Goal: Information Seeking & Learning: Learn about a topic

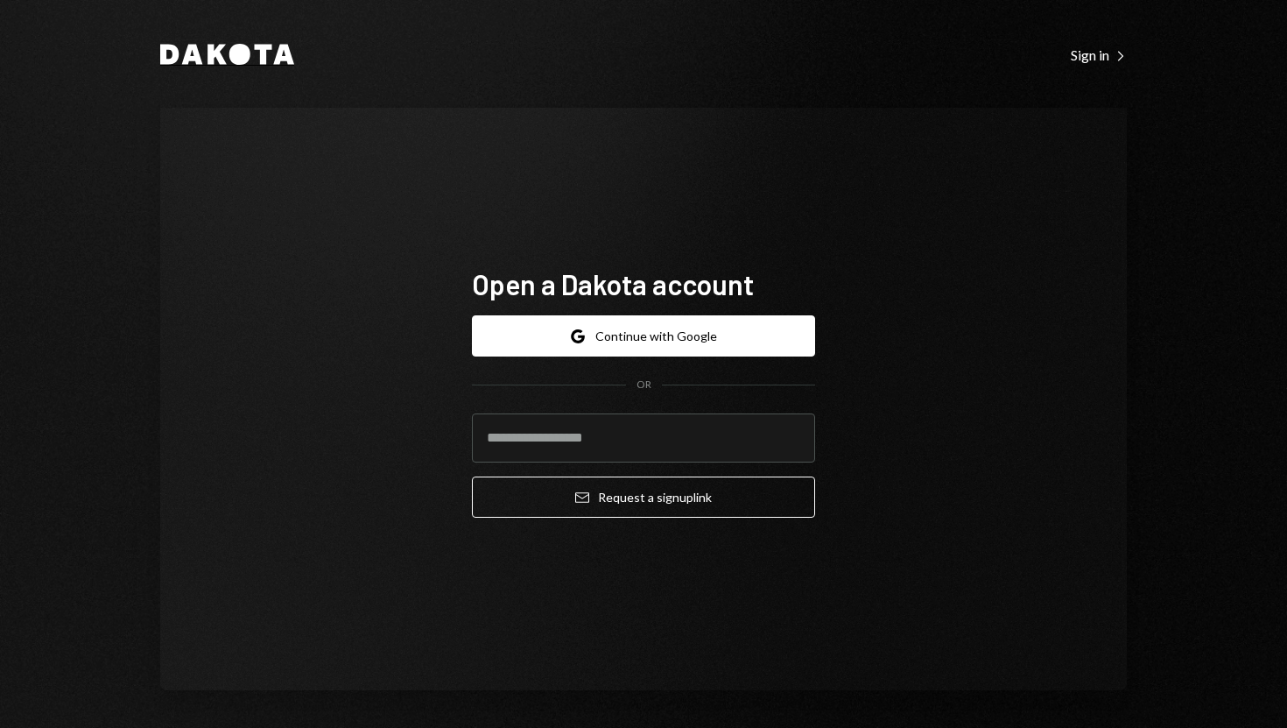
click at [207, 55] on icon at bounding box center [216, 55] width 19 height 20
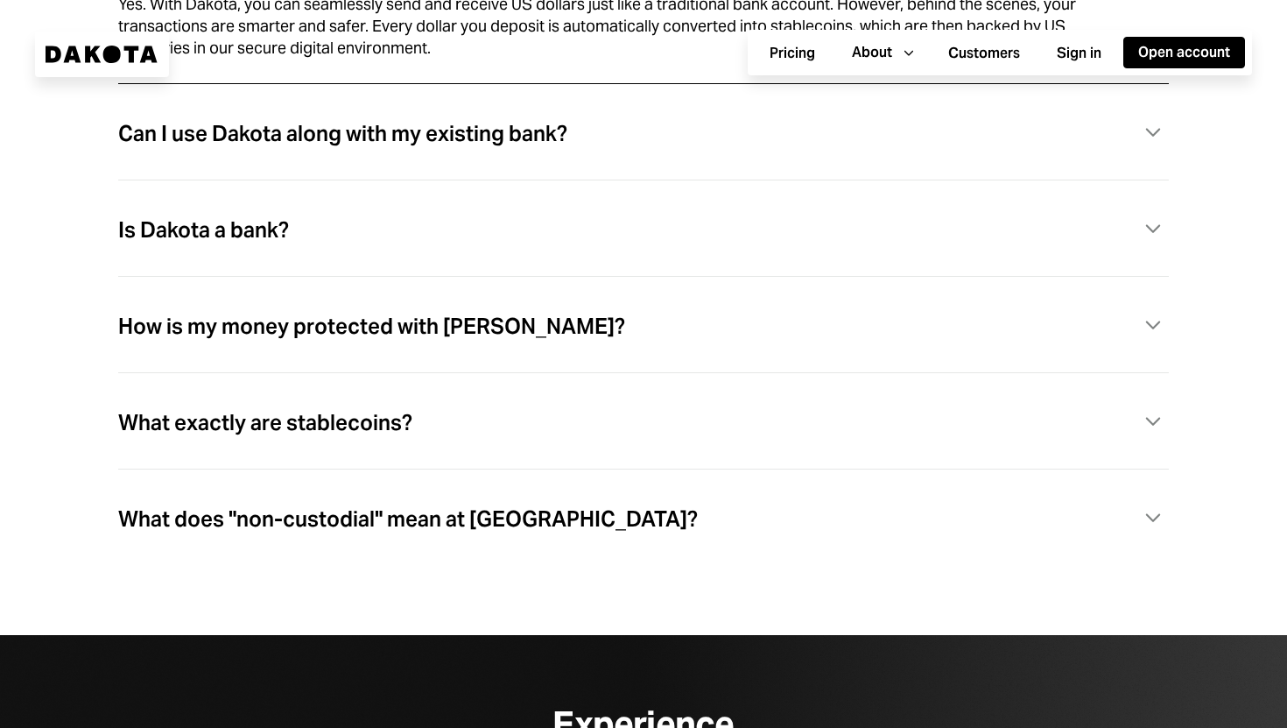
scroll to position [4799, 0]
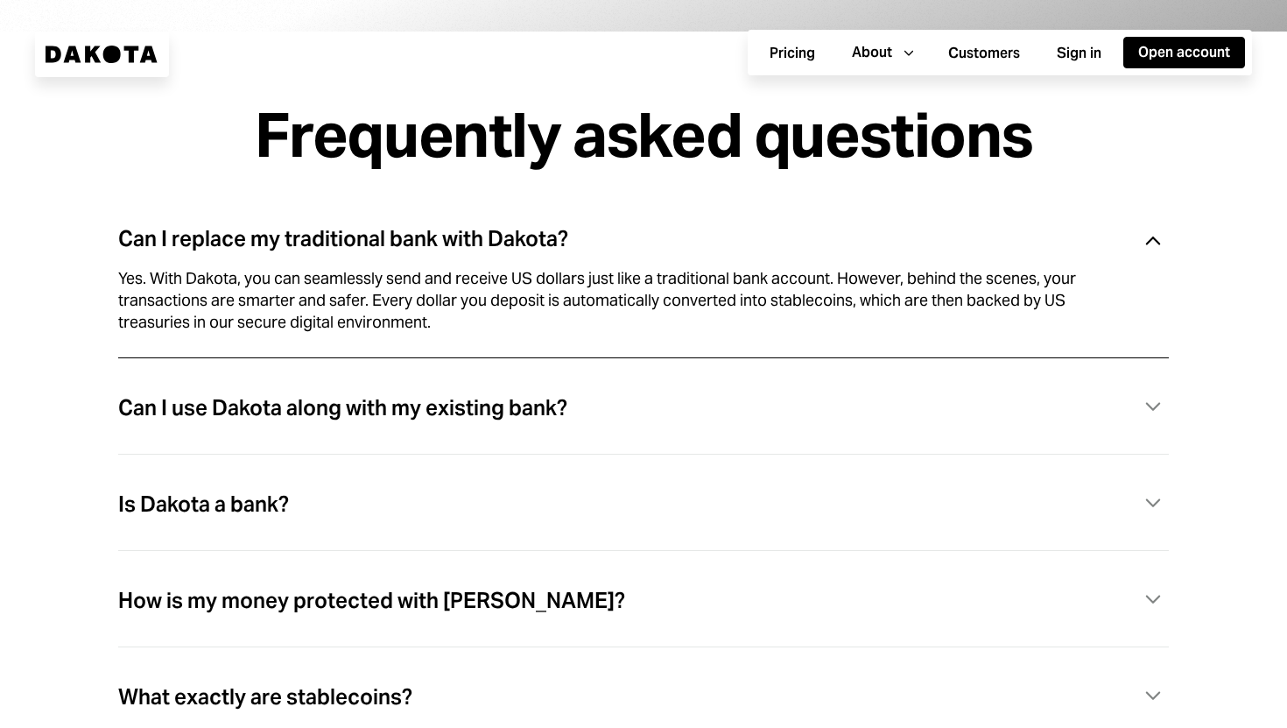
click at [367, 518] on div "Is Dakota a bank? Caret Down" at bounding box center [643, 504] width 1051 height 36
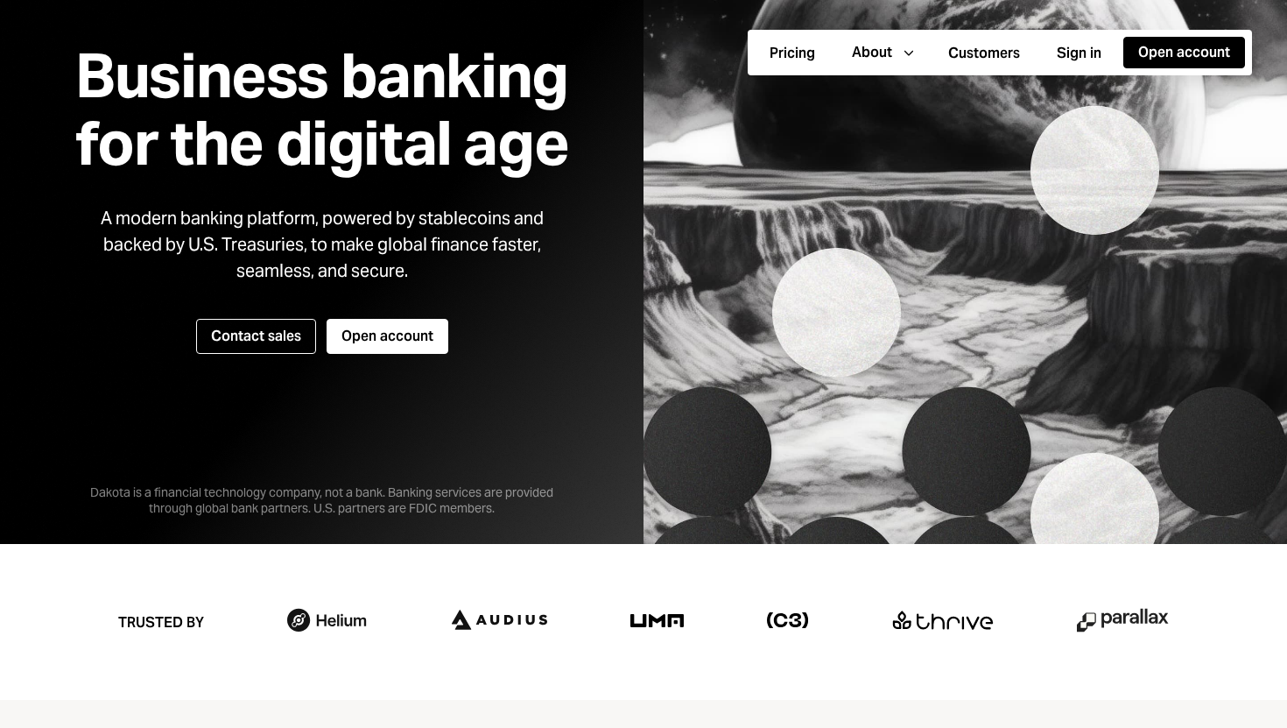
scroll to position [0, 0]
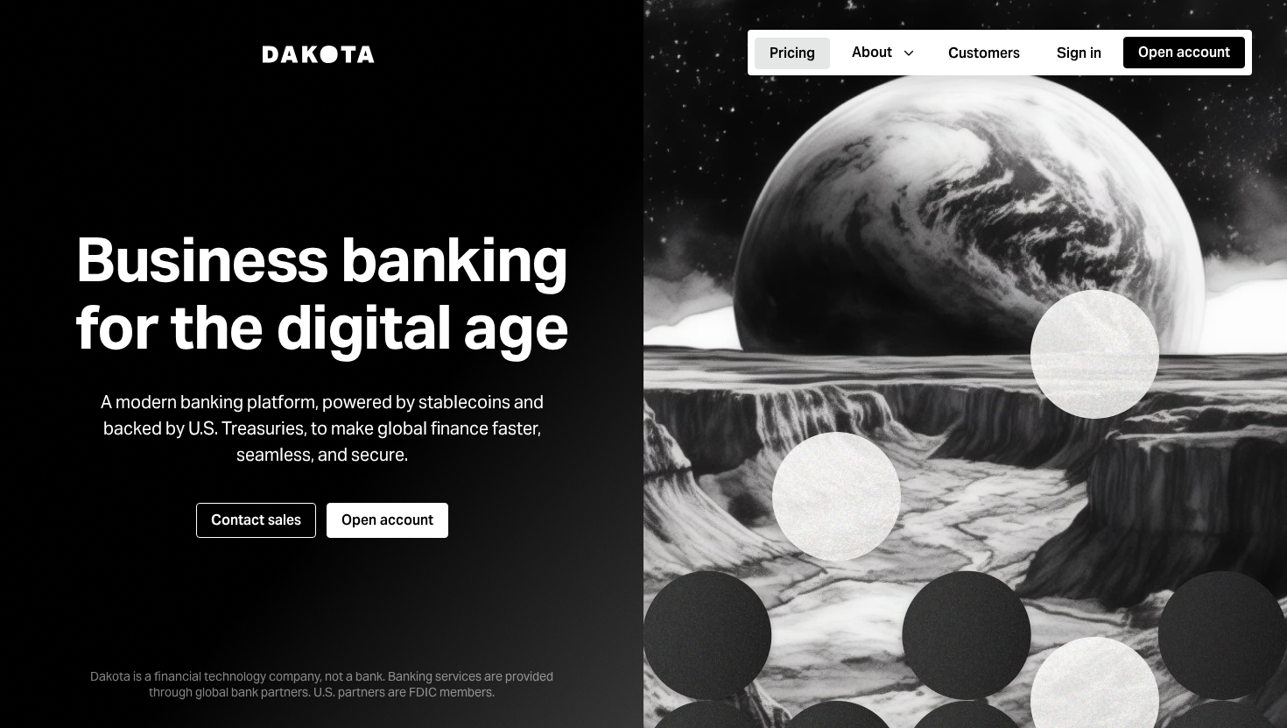
click at [801, 67] on button "Pricing" at bounding box center [792, 54] width 75 height 32
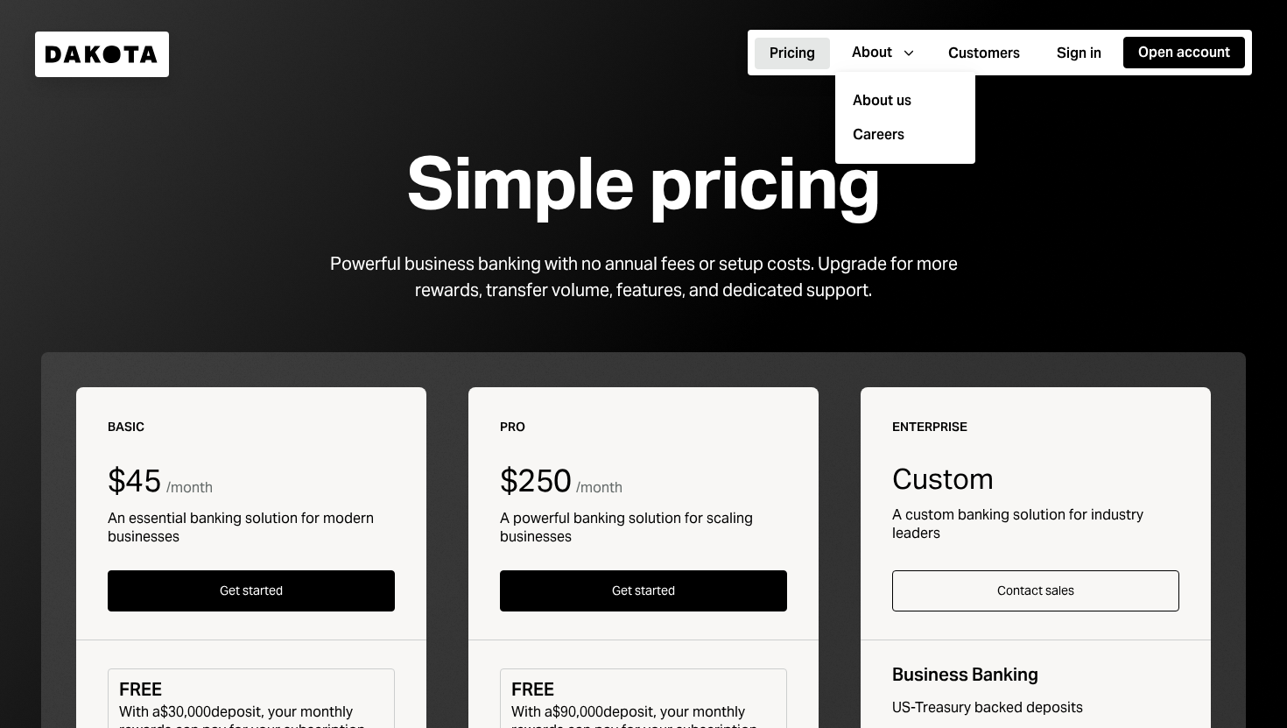
click at [159, 60] on div "Dakota" at bounding box center [102, 55] width 134 height 46
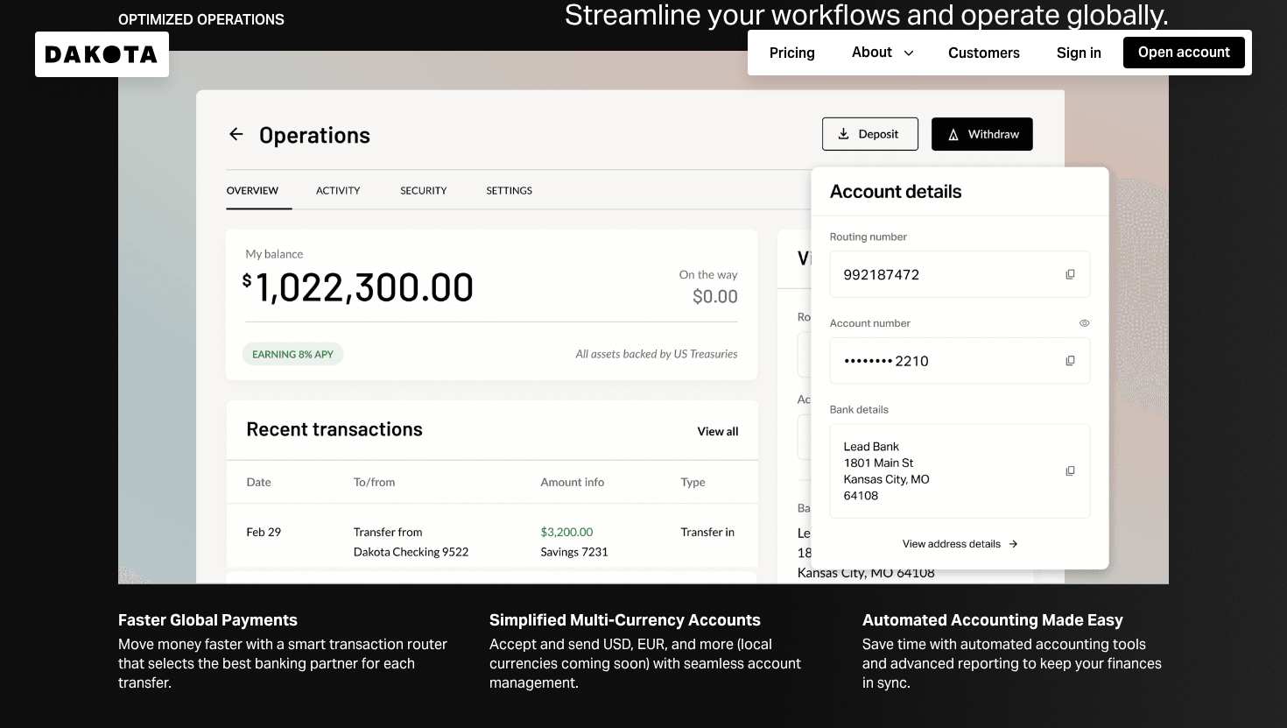
scroll to position [2080, 0]
